Goal: Task Accomplishment & Management: Manage account settings

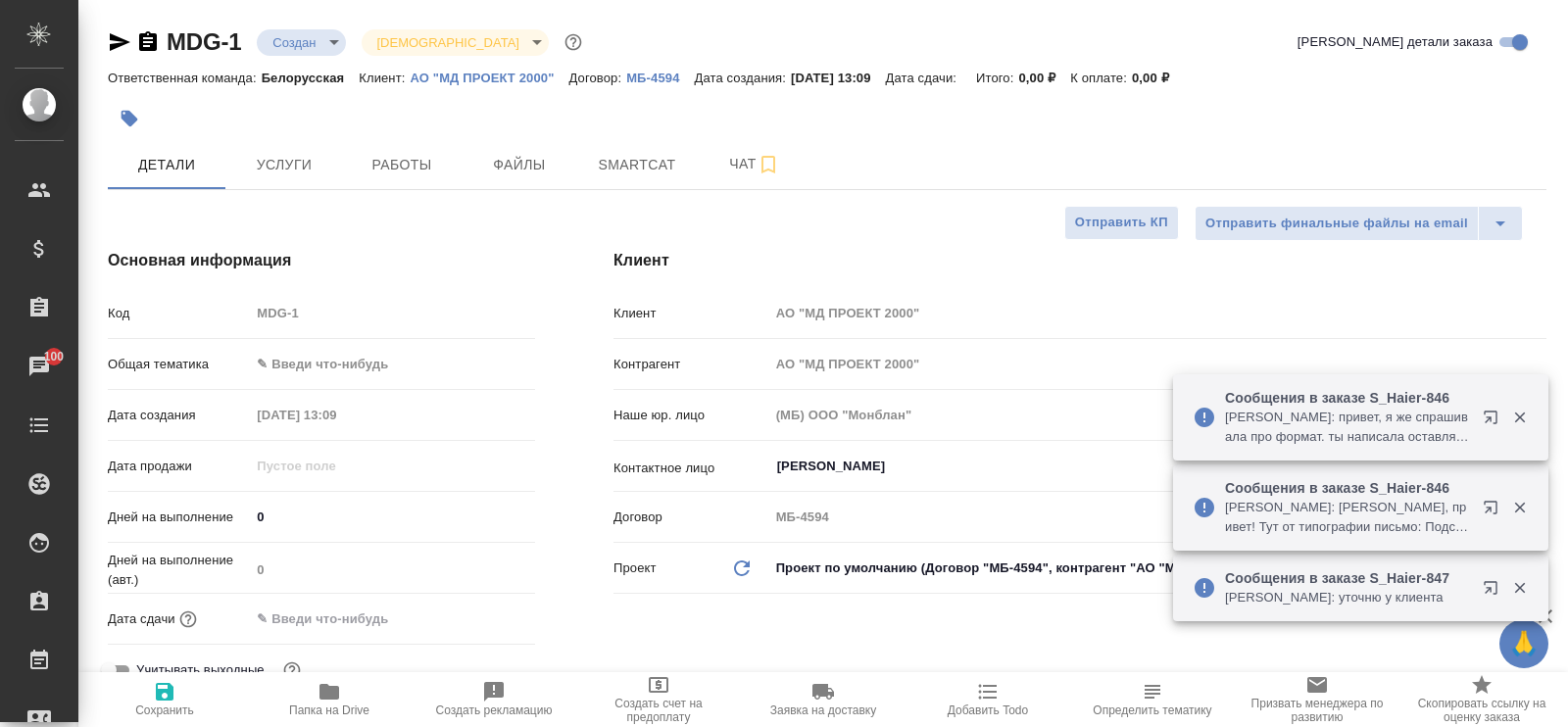
select select "RU"
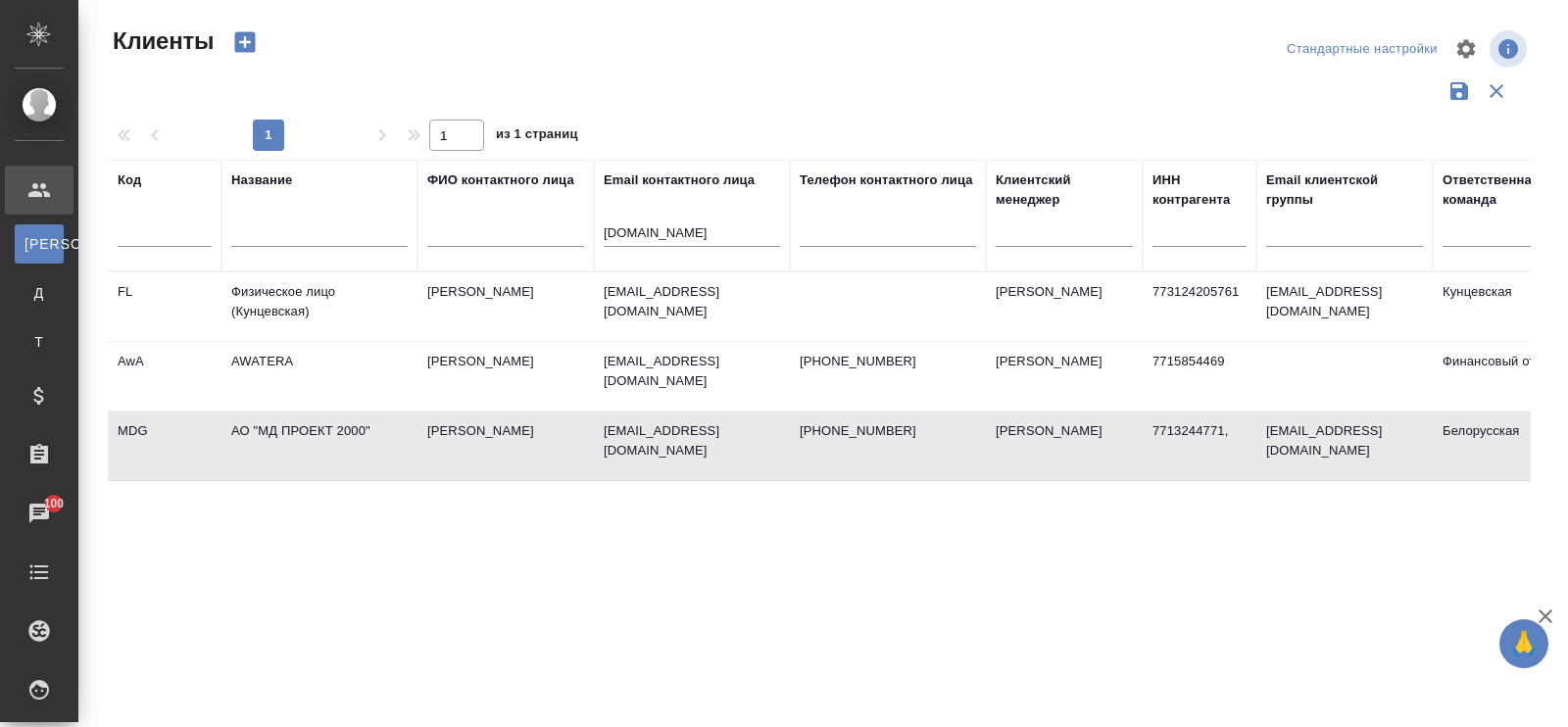
select select "RU"
drag, startPoint x: 740, startPoint y: 230, endPoint x: 572, endPoint y: 232, distance: 168.0
click at [572, 232] on tr "Код Название ФИО контактного лица Email контактного лица [DOMAIN_NAME] Телефон …" at bounding box center [848, 215] width 1481 height 112
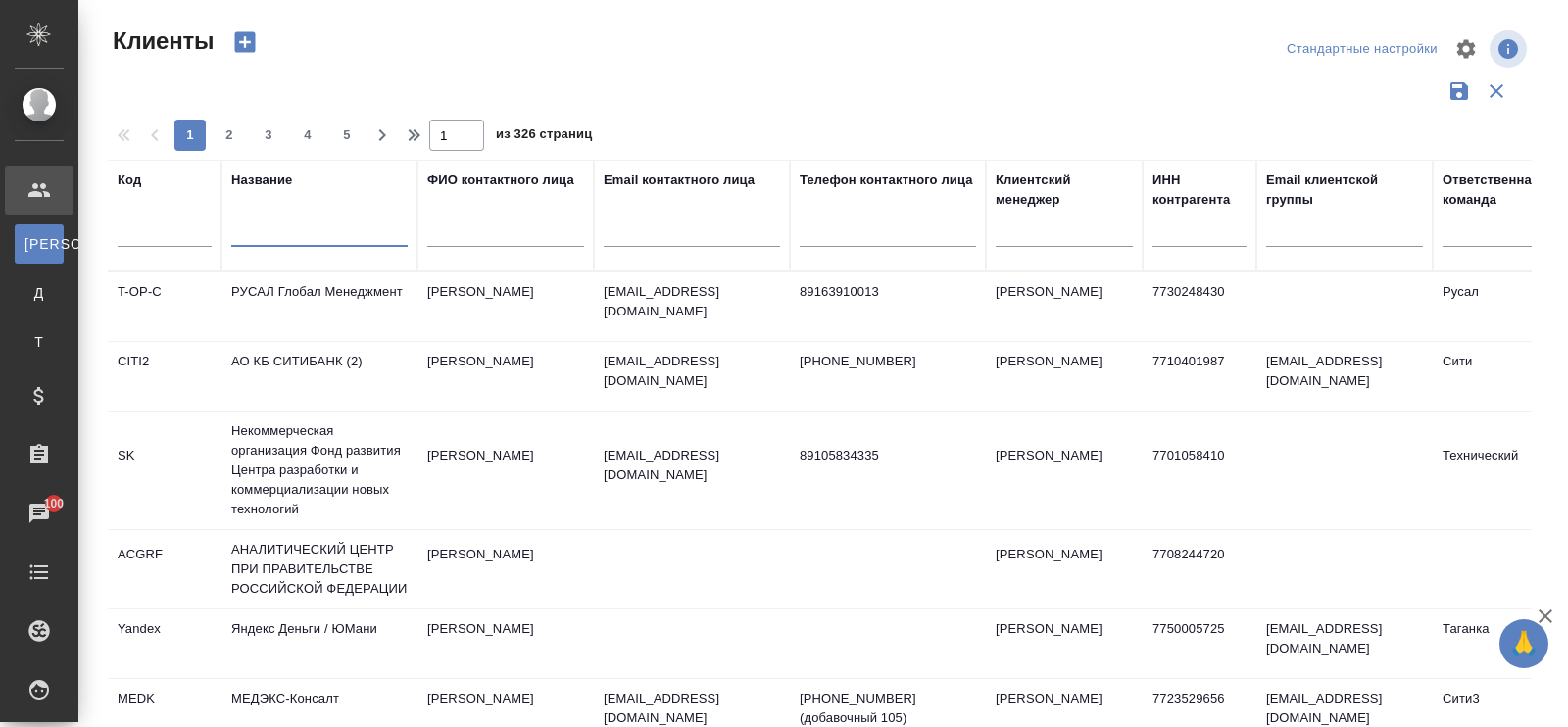
click at [319, 239] on input "text" at bounding box center [319, 234] width 176 height 25
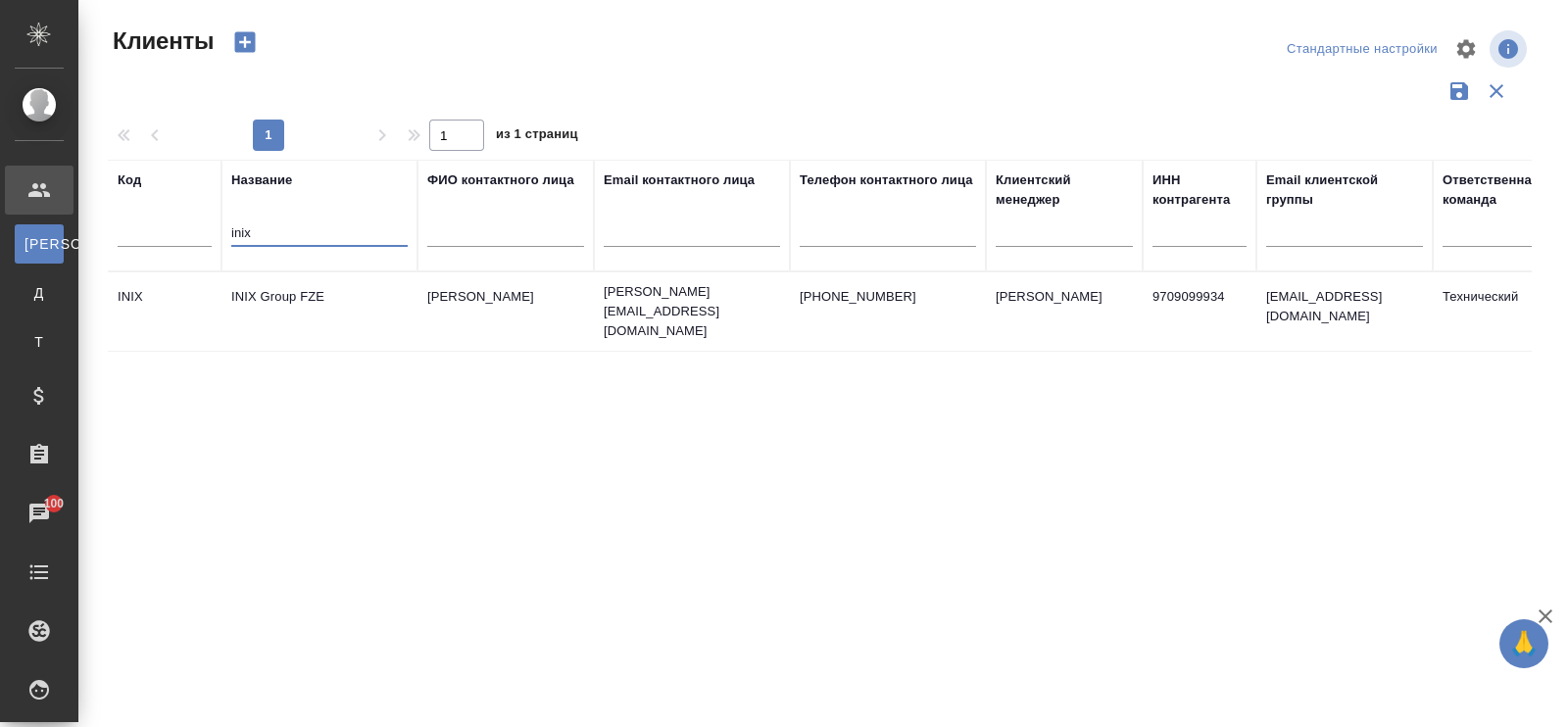
type input "inix"
click at [319, 292] on td "INIX Group FZE" at bounding box center [319, 311] width 196 height 68
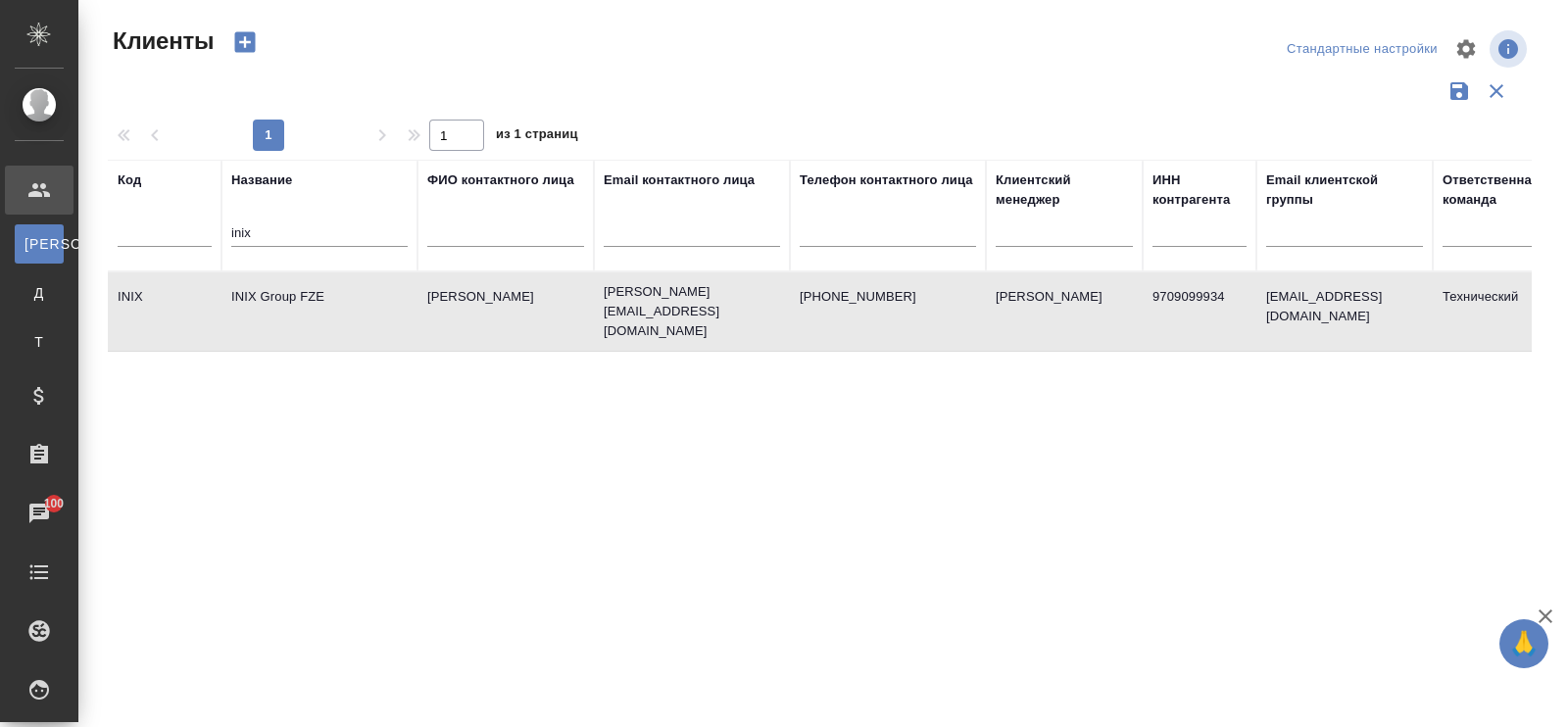
click at [319, 292] on td "INIX Group FZE" at bounding box center [319, 311] width 196 height 68
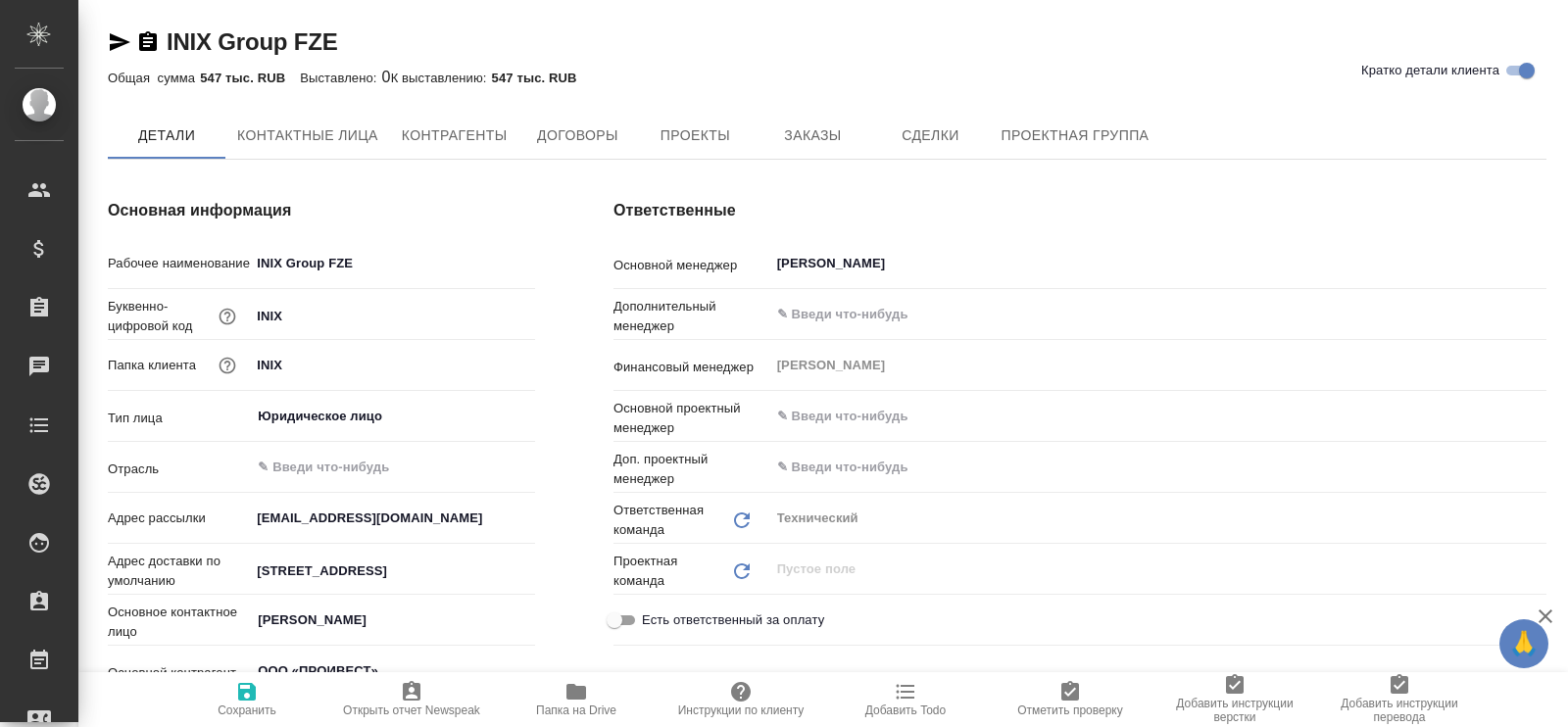
type textarea "x"
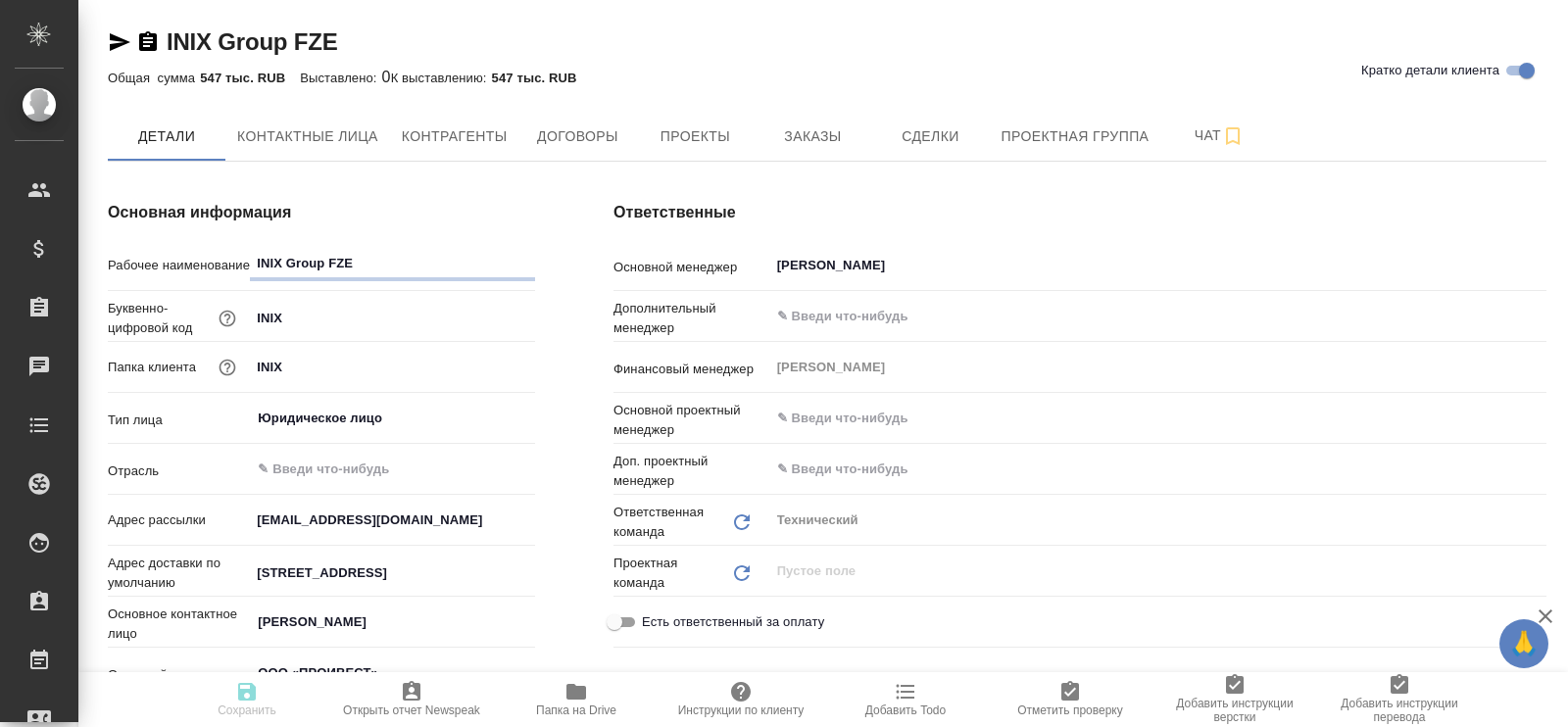
type textarea "x"
